Goal: Information Seeking & Learning: Learn about a topic

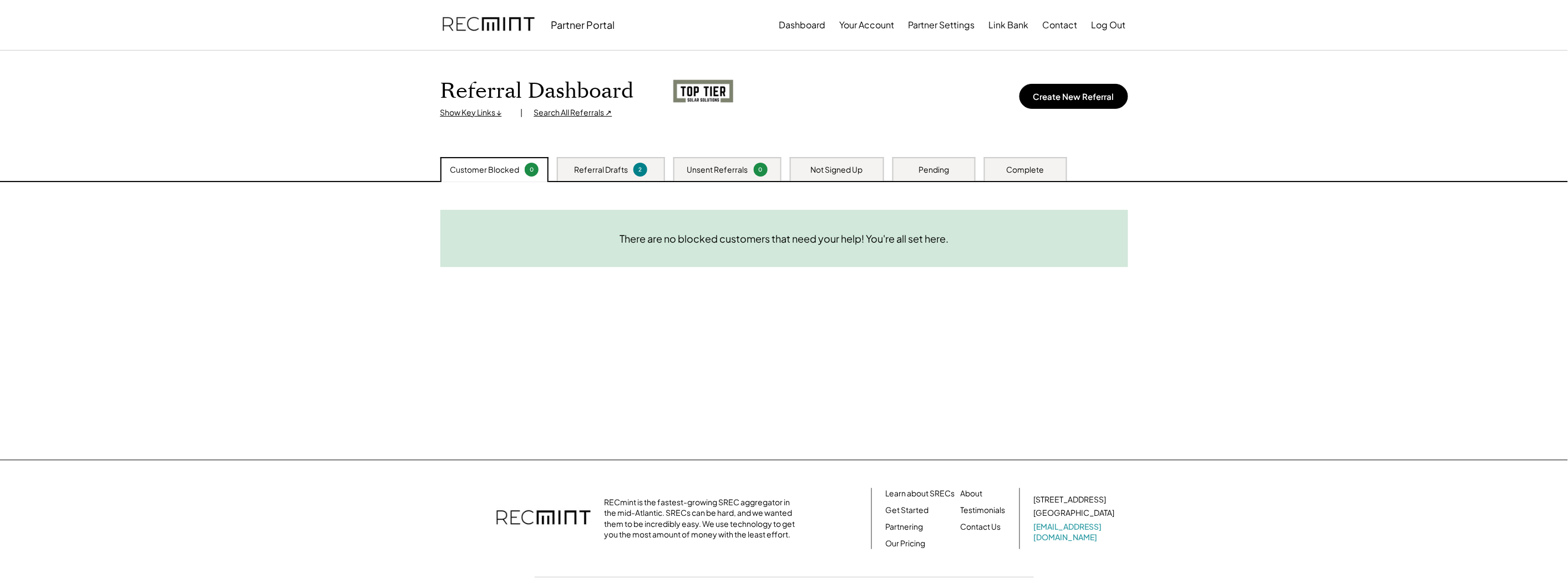
click at [475, 25] on img at bounding box center [488, 24] width 92 height 38
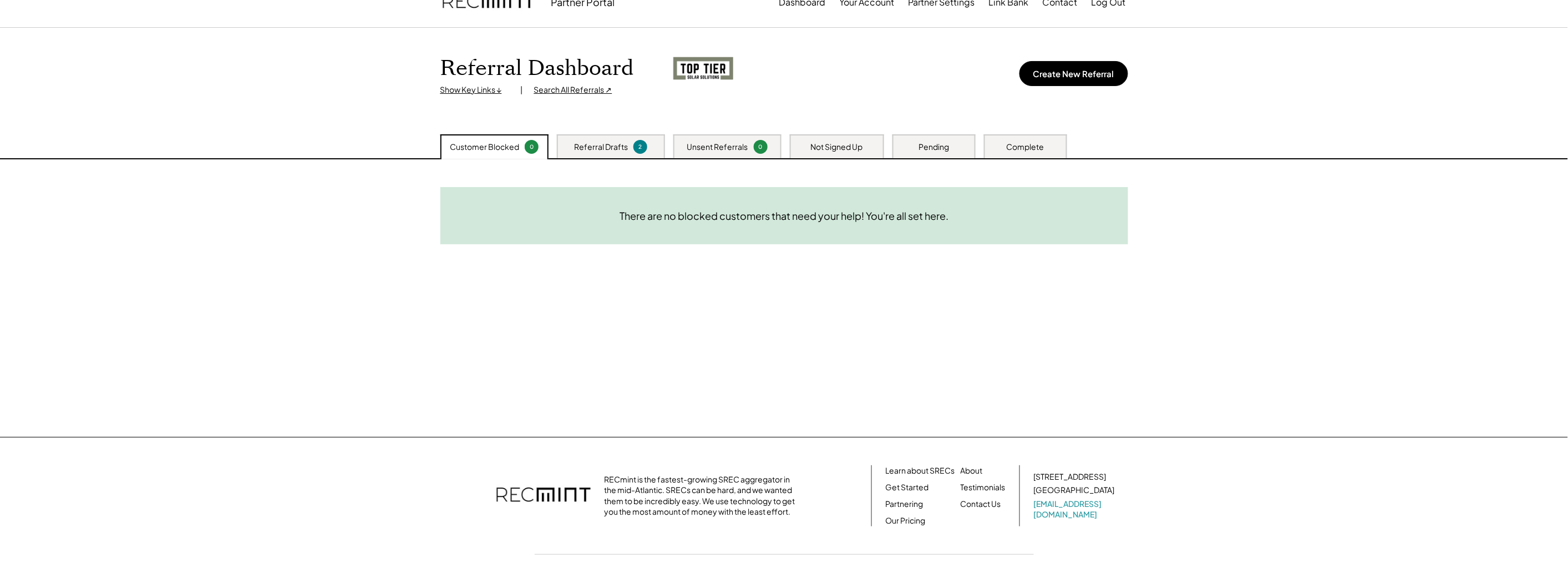
scroll to position [58, 0]
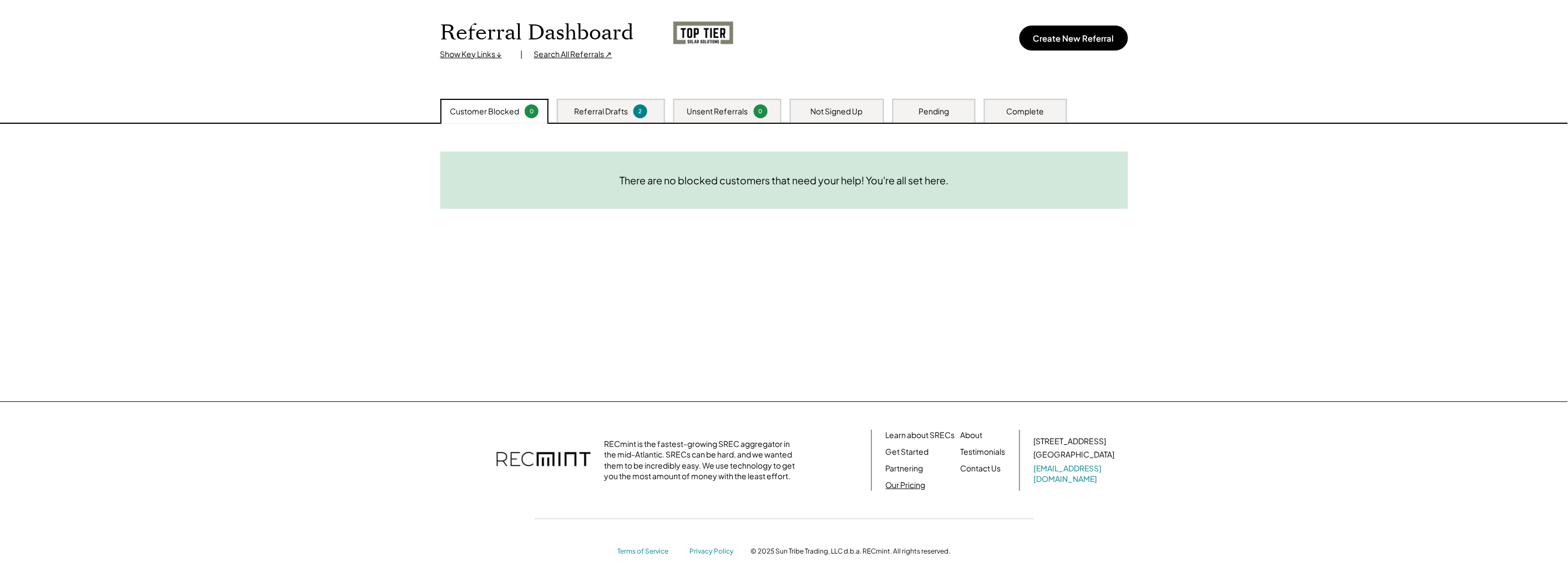
click at [897, 483] on link "Our Pricing" at bounding box center [905, 485] width 40 height 11
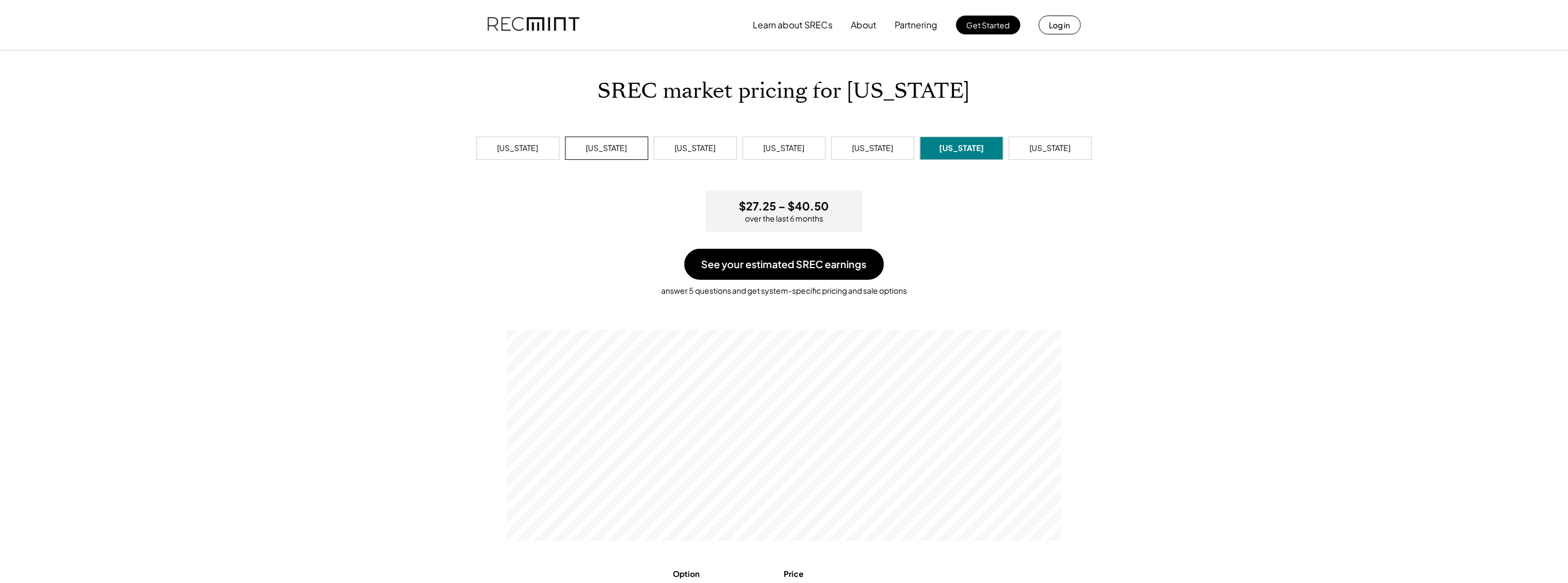
scroll to position [211, 555]
click at [785, 25] on button "Learn about SRECs" at bounding box center [793, 24] width 80 height 22
